Goal: Task Accomplishment & Management: Use online tool/utility

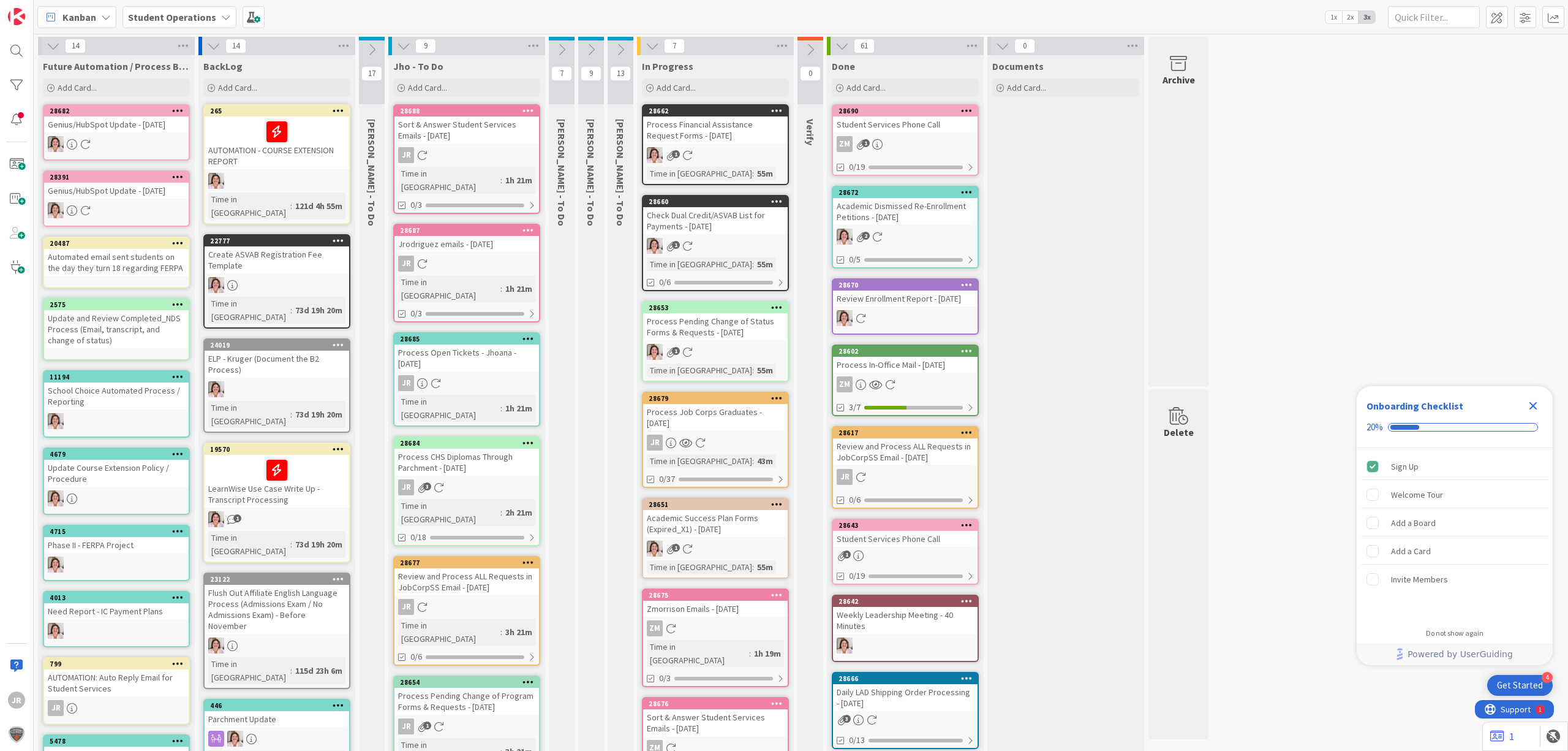
click at [708, 418] on div "Process Job Corps Graduates - [DATE]" at bounding box center [715, 417] width 145 height 27
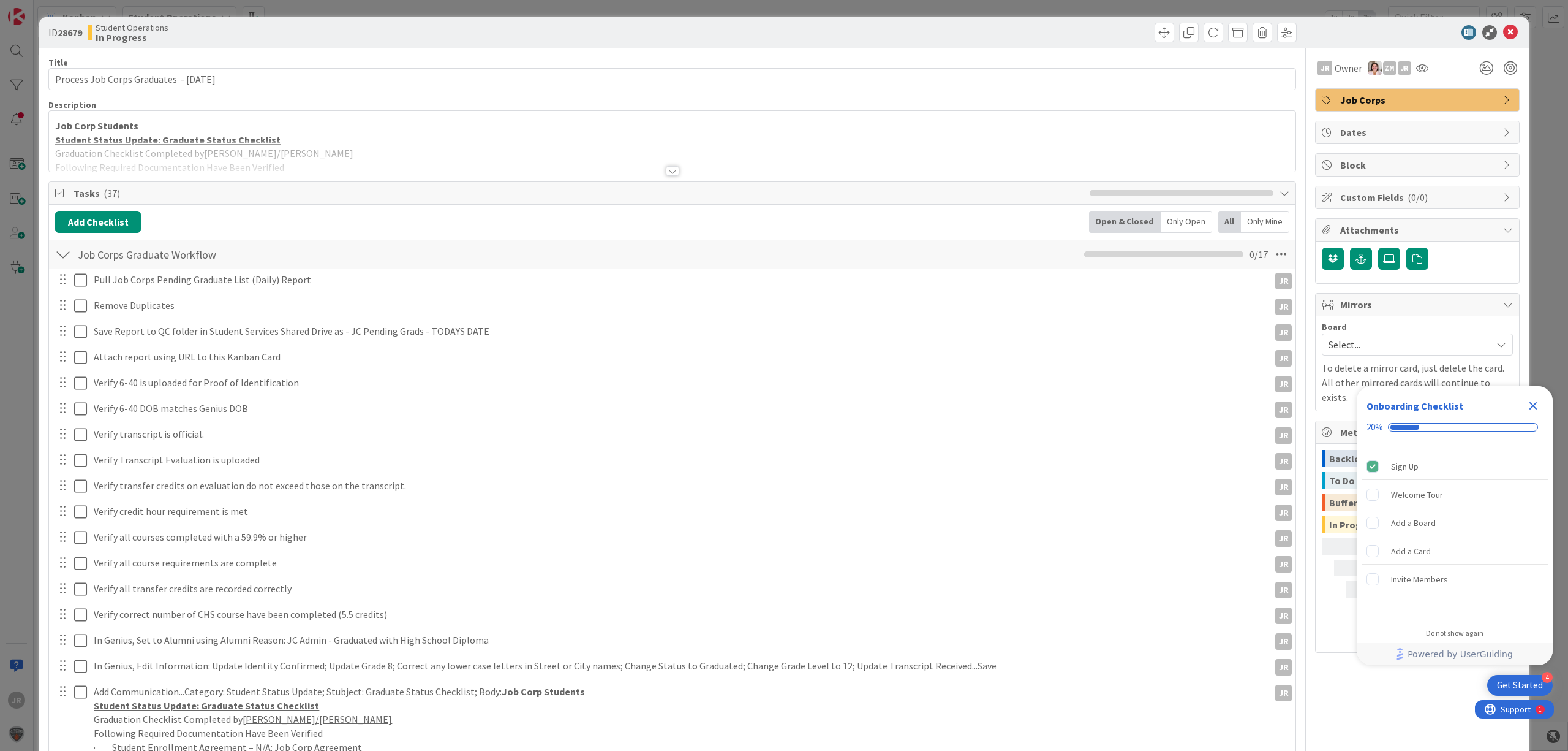
click at [1539, 405] on icon "Close Checklist" at bounding box center [1533, 405] width 15 height 15
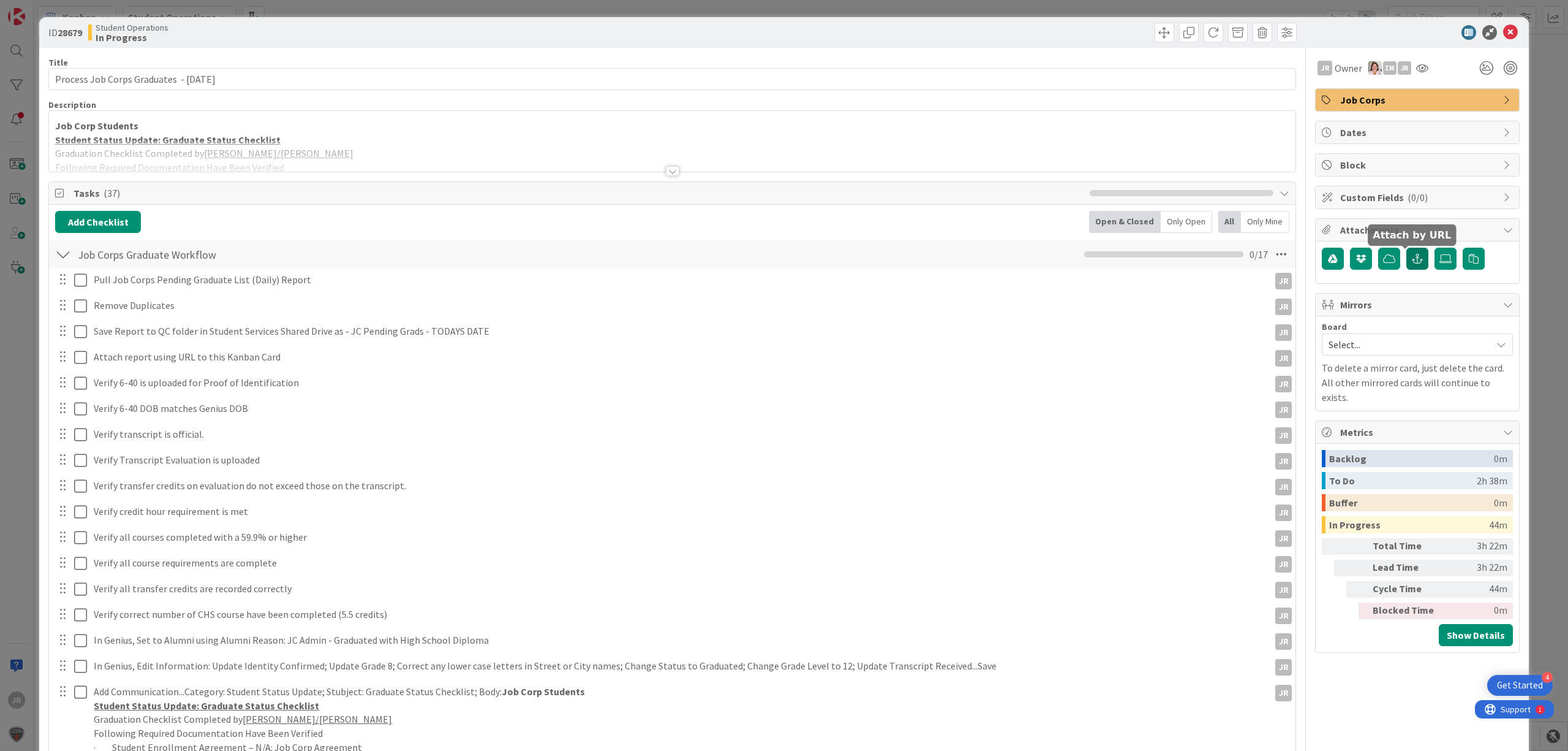
click at [1412, 263] on icon "button" at bounding box center [1417, 258] width 11 height 10
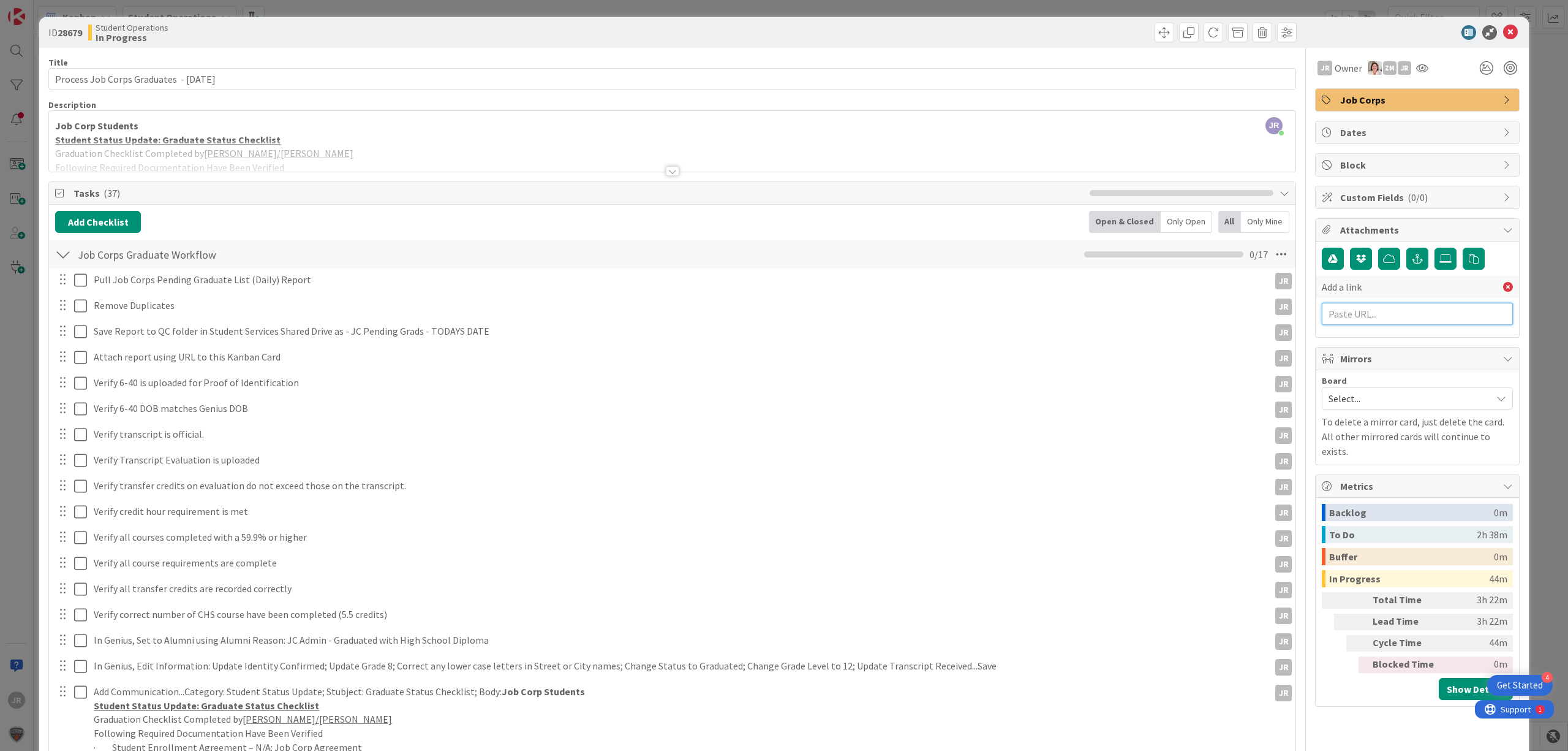
click at [1393, 325] on input "text" at bounding box center [1417, 313] width 191 height 22
paste input "[URL][DOMAIN_NAME]"
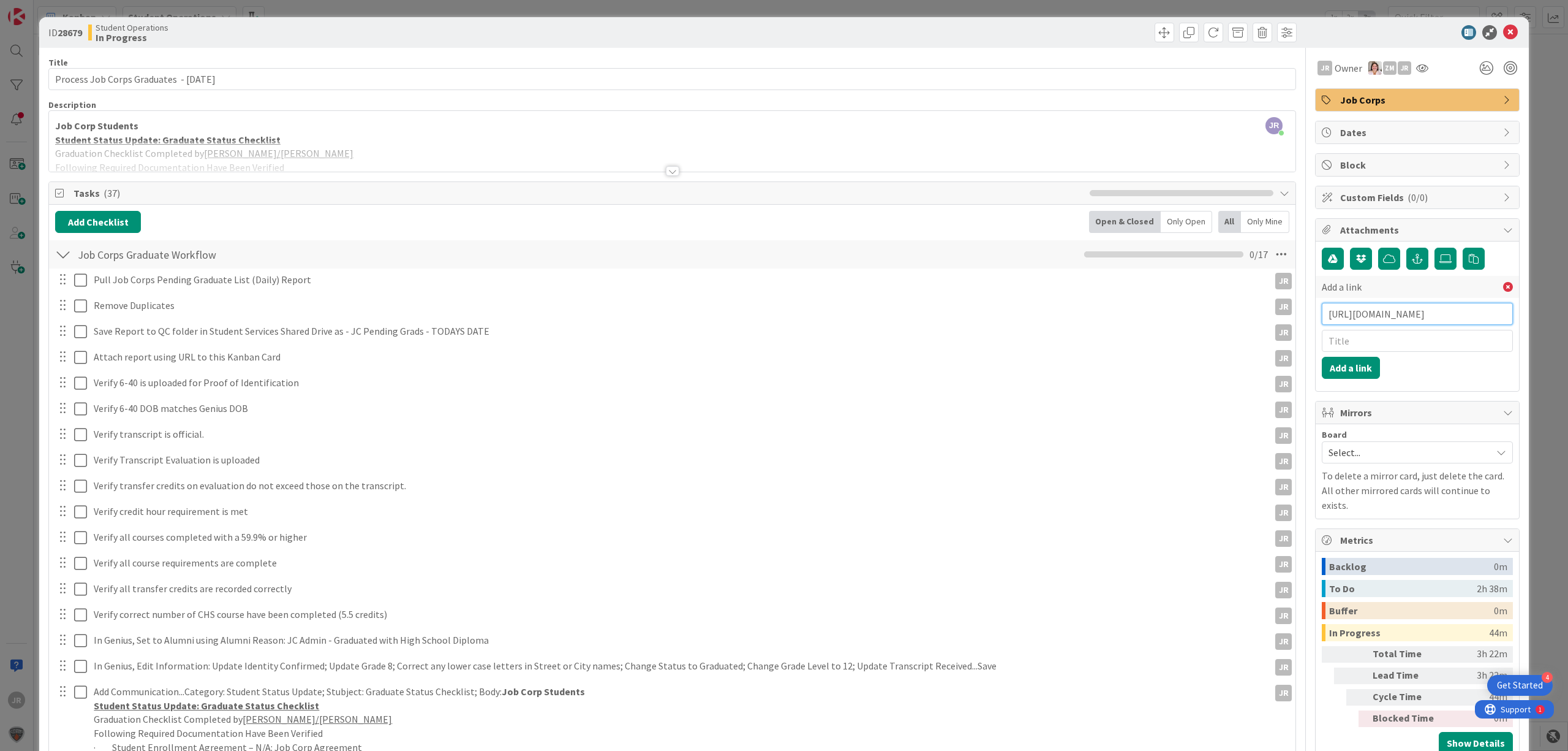
scroll to position [0, 390]
type input "[URL][DOMAIN_NAME]"
click at [1382, 348] on input "text" at bounding box center [1417, 340] width 191 height 22
type input "P"
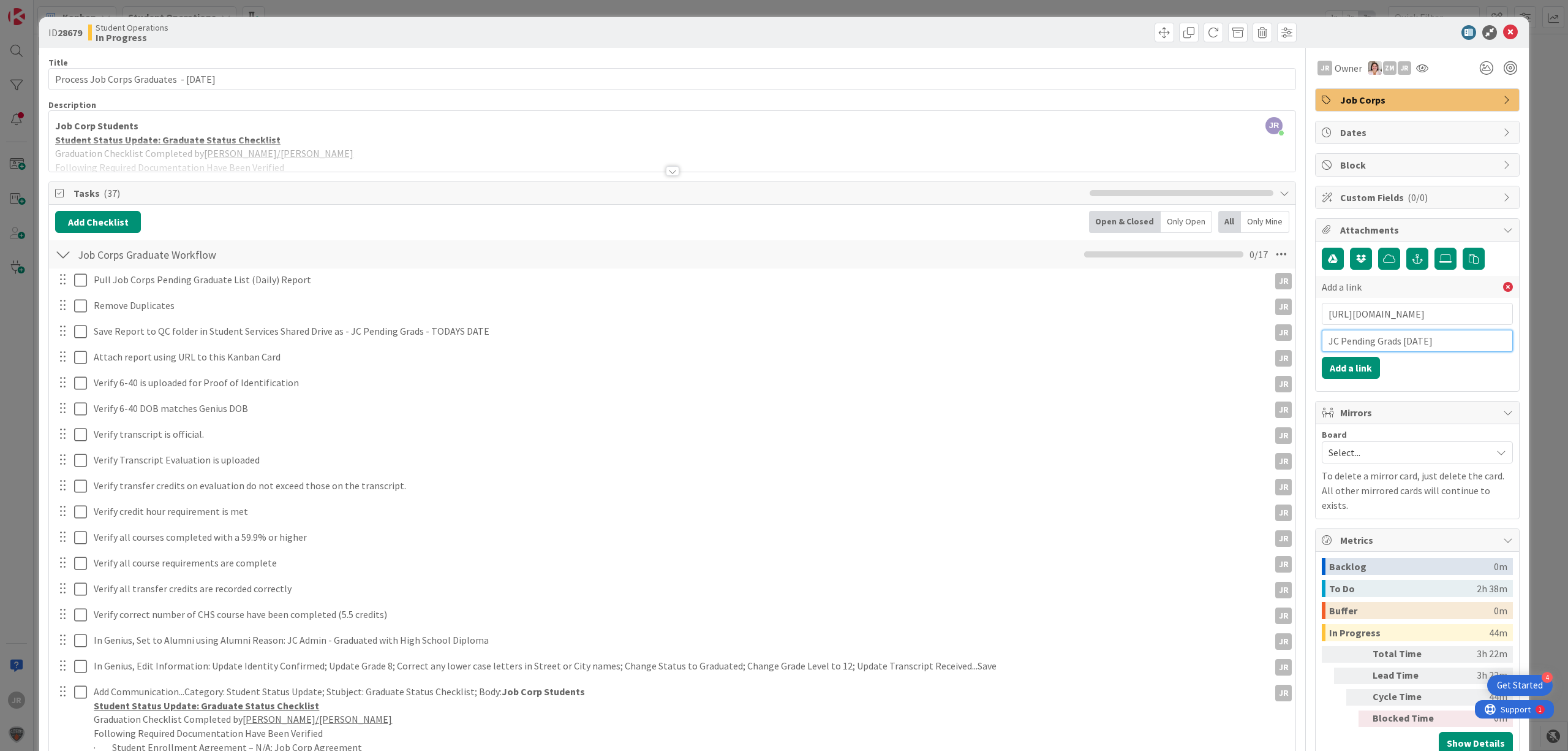
type input "JC Pending Grads [DATE]"
click button "Add a link" at bounding box center [1351, 368] width 58 height 22
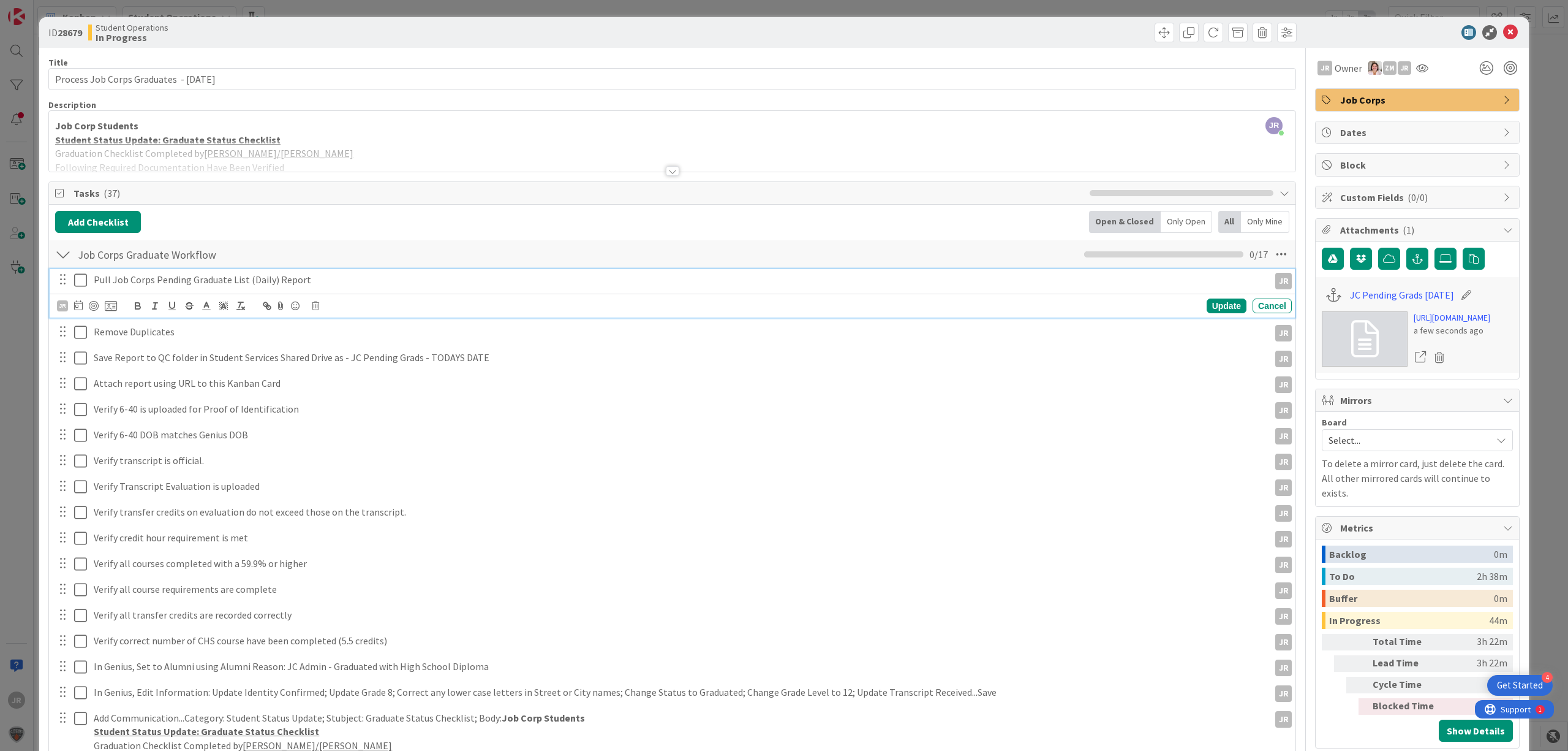
click at [82, 289] on button at bounding box center [82, 280] width 15 height 20
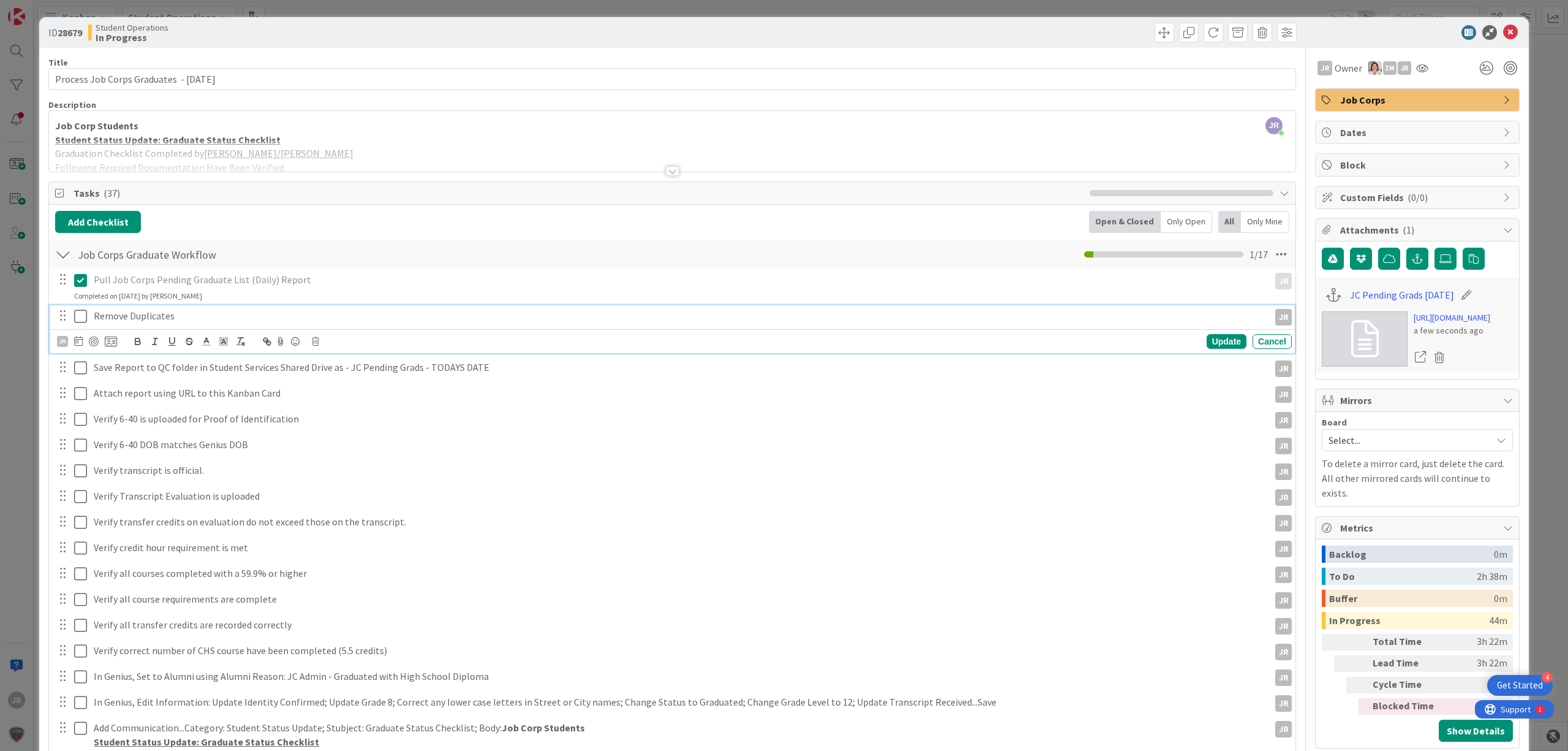
click at [87, 317] on button at bounding box center [82, 316] width 15 height 20
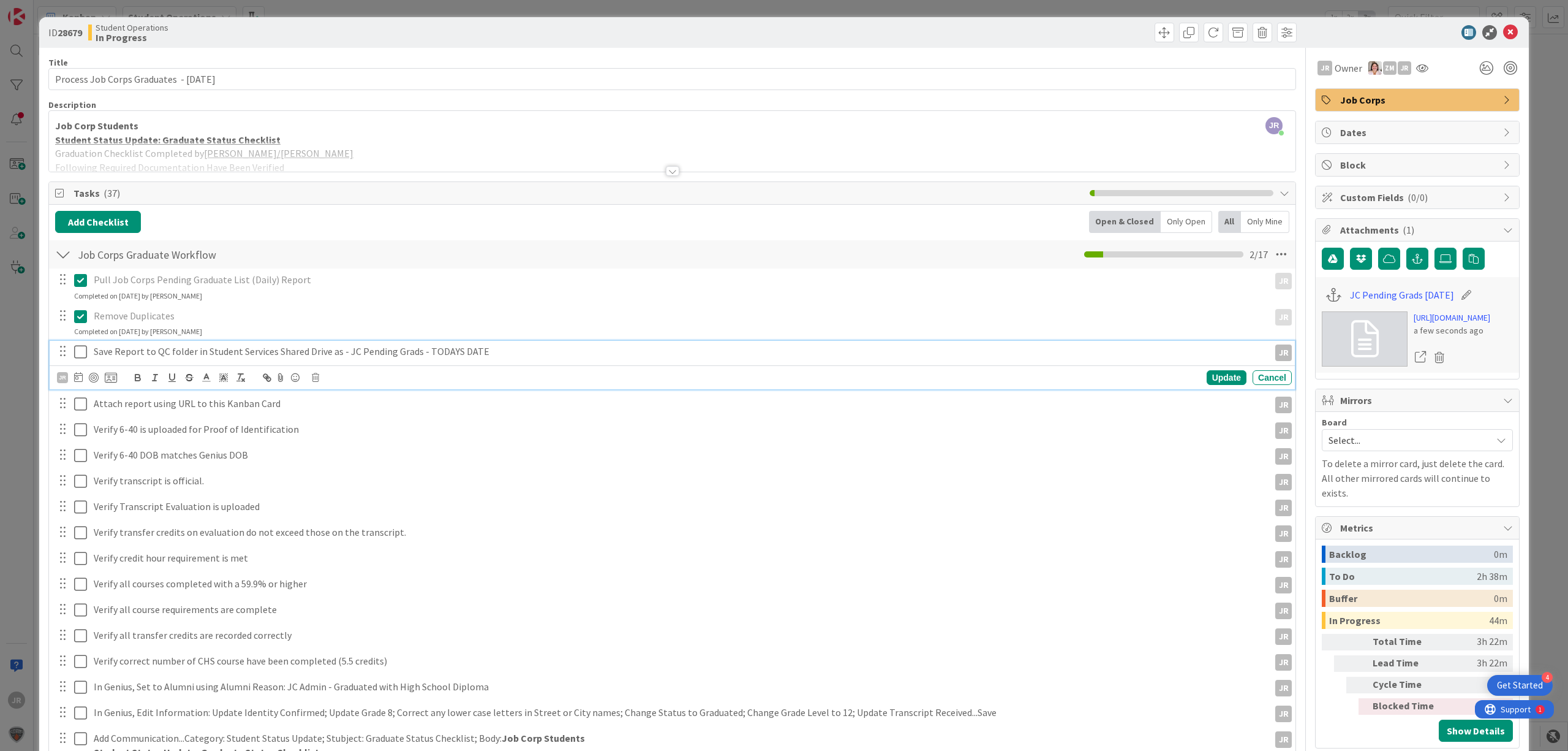
click at [79, 354] on icon at bounding box center [80, 352] width 13 height 15
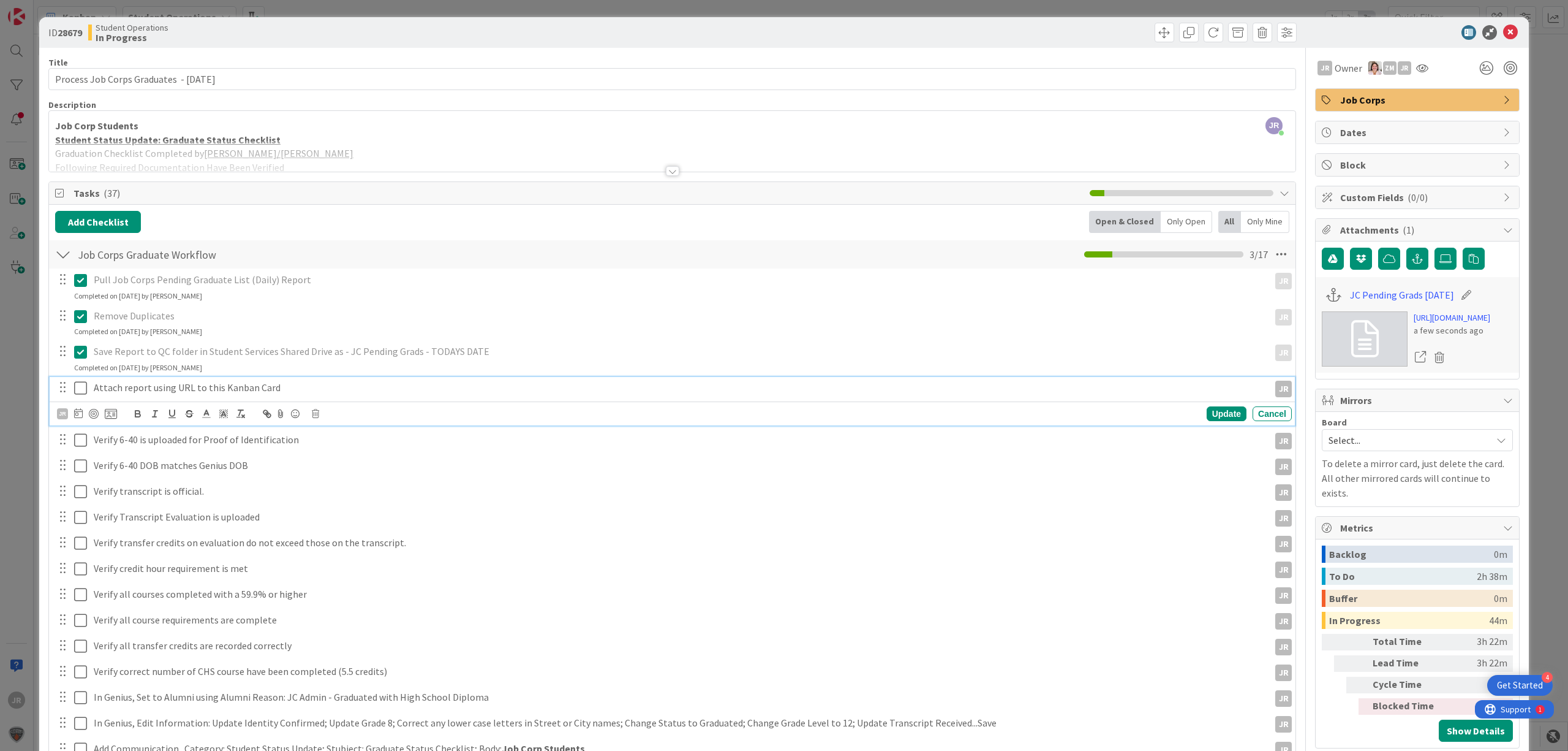
click at [81, 387] on icon at bounding box center [80, 388] width 13 height 15
